Goal: Task Accomplishment & Management: Manage account settings

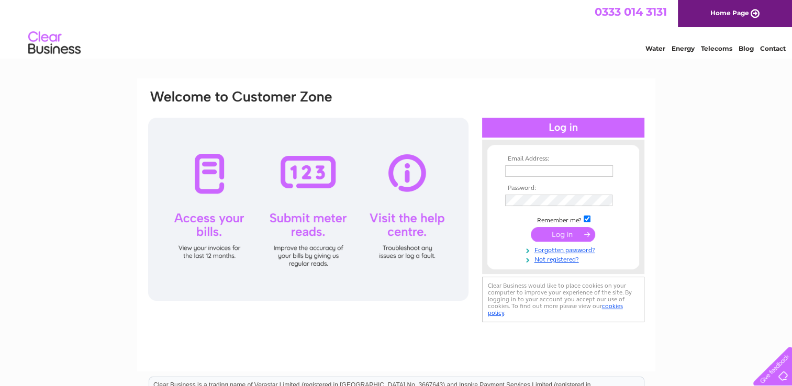
type input "[EMAIL_ADDRESS][DOMAIN_NAME]"
click at [567, 238] on input "submit" at bounding box center [563, 234] width 64 height 15
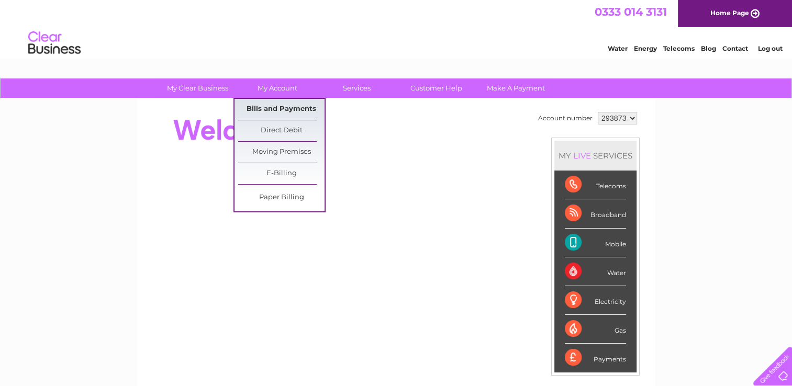
click at [274, 112] on link "Bills and Payments" at bounding box center [281, 109] width 86 height 21
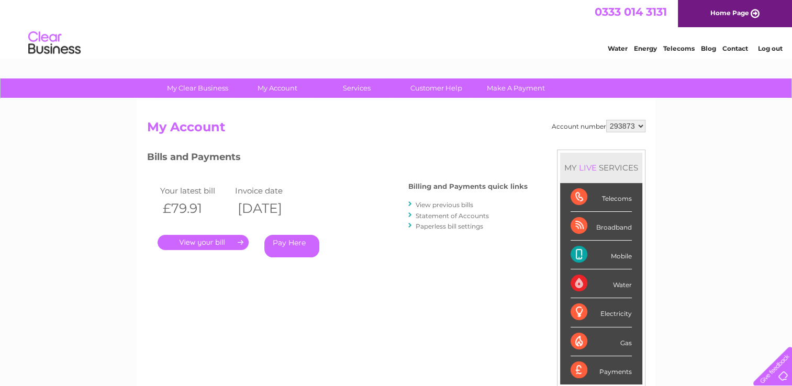
click at [212, 242] on link "." at bounding box center [203, 242] width 91 height 15
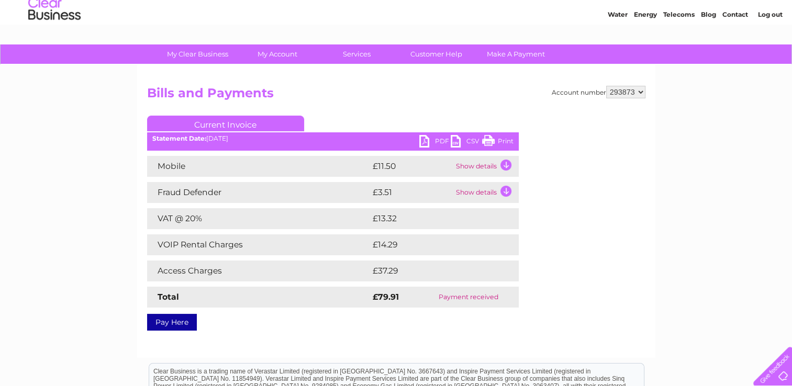
scroll to position [33, 0]
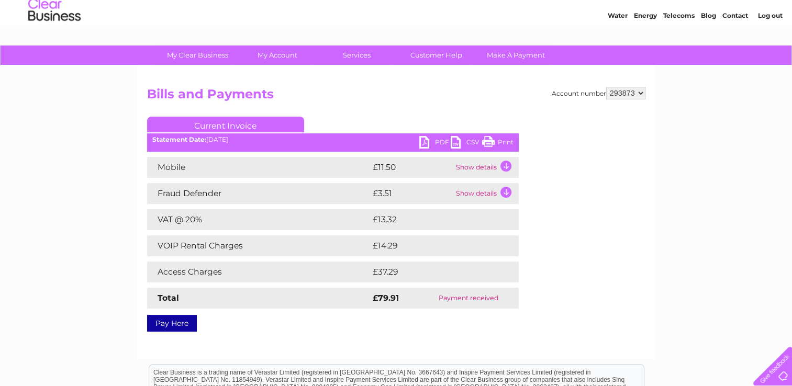
click at [442, 139] on link "PDF" at bounding box center [434, 143] width 31 height 15
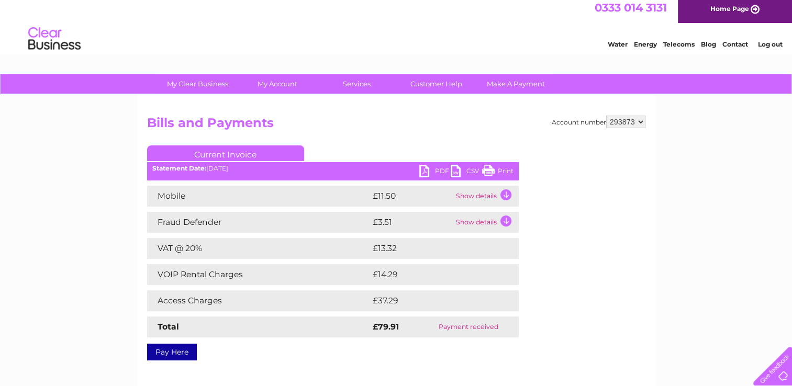
scroll to position [2, 0]
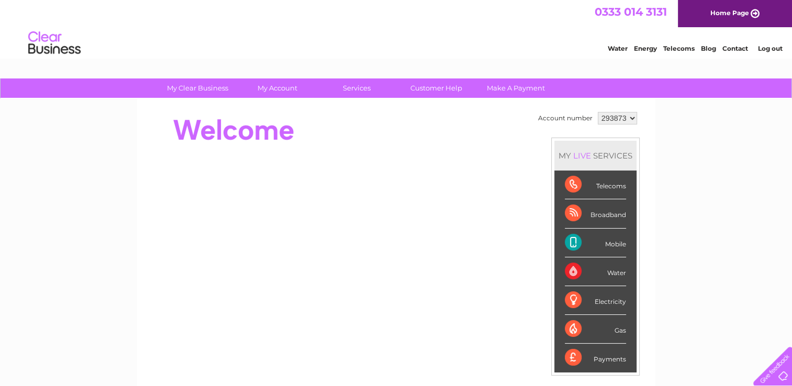
scroll to position [4, 0]
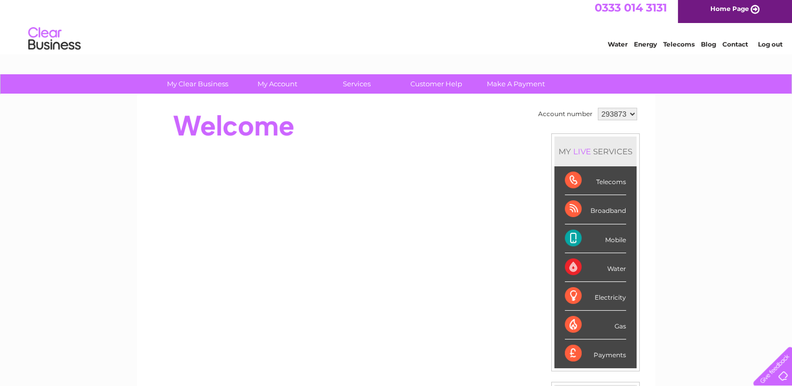
click at [772, 46] on link "Log out" at bounding box center [770, 44] width 25 height 8
